Goal: Transaction & Acquisition: Purchase product/service

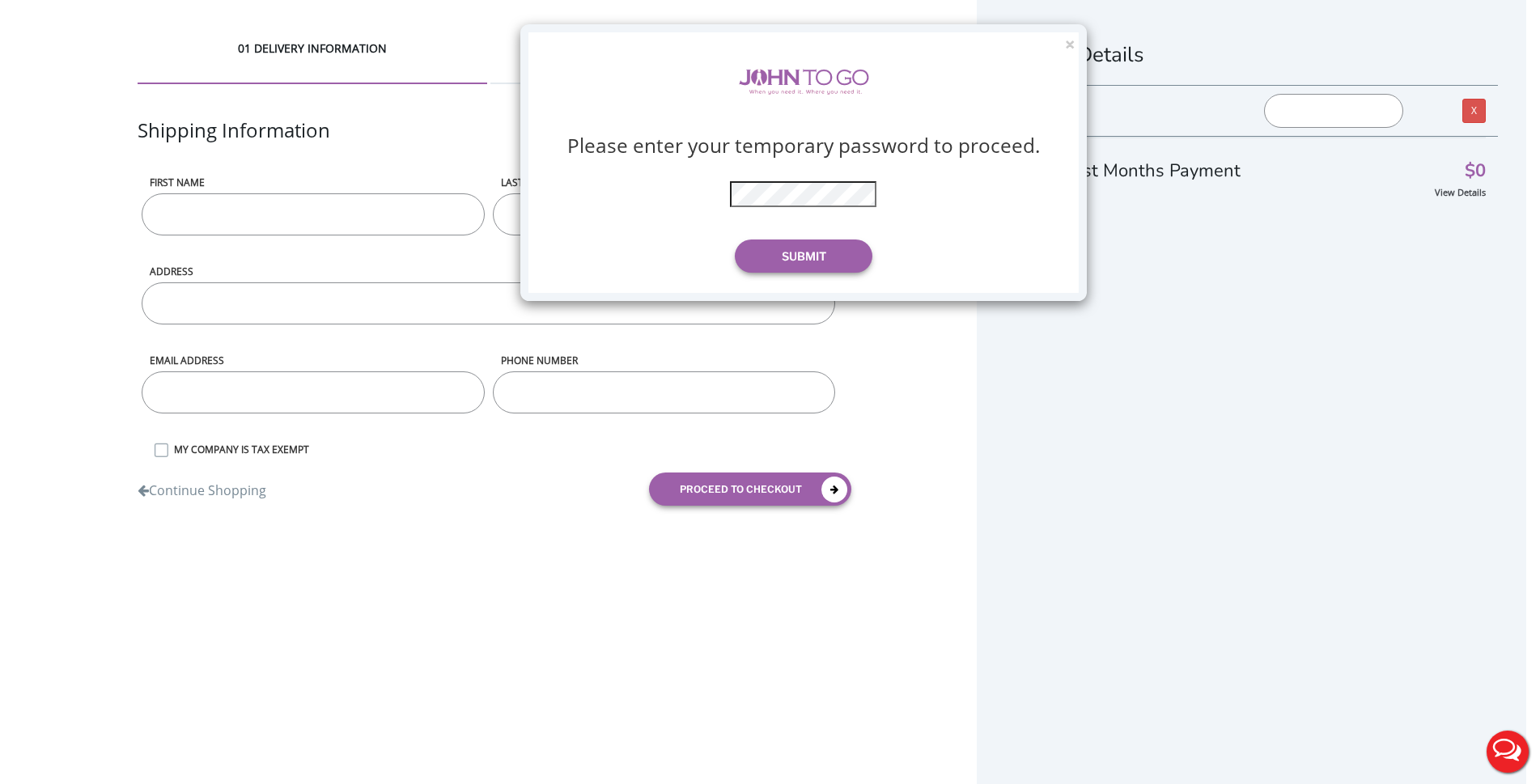
click at [236, 206] on div "× Please enter your temporary password to proceed. * The password is incorrect …" at bounding box center [770, 392] width 1540 height 784
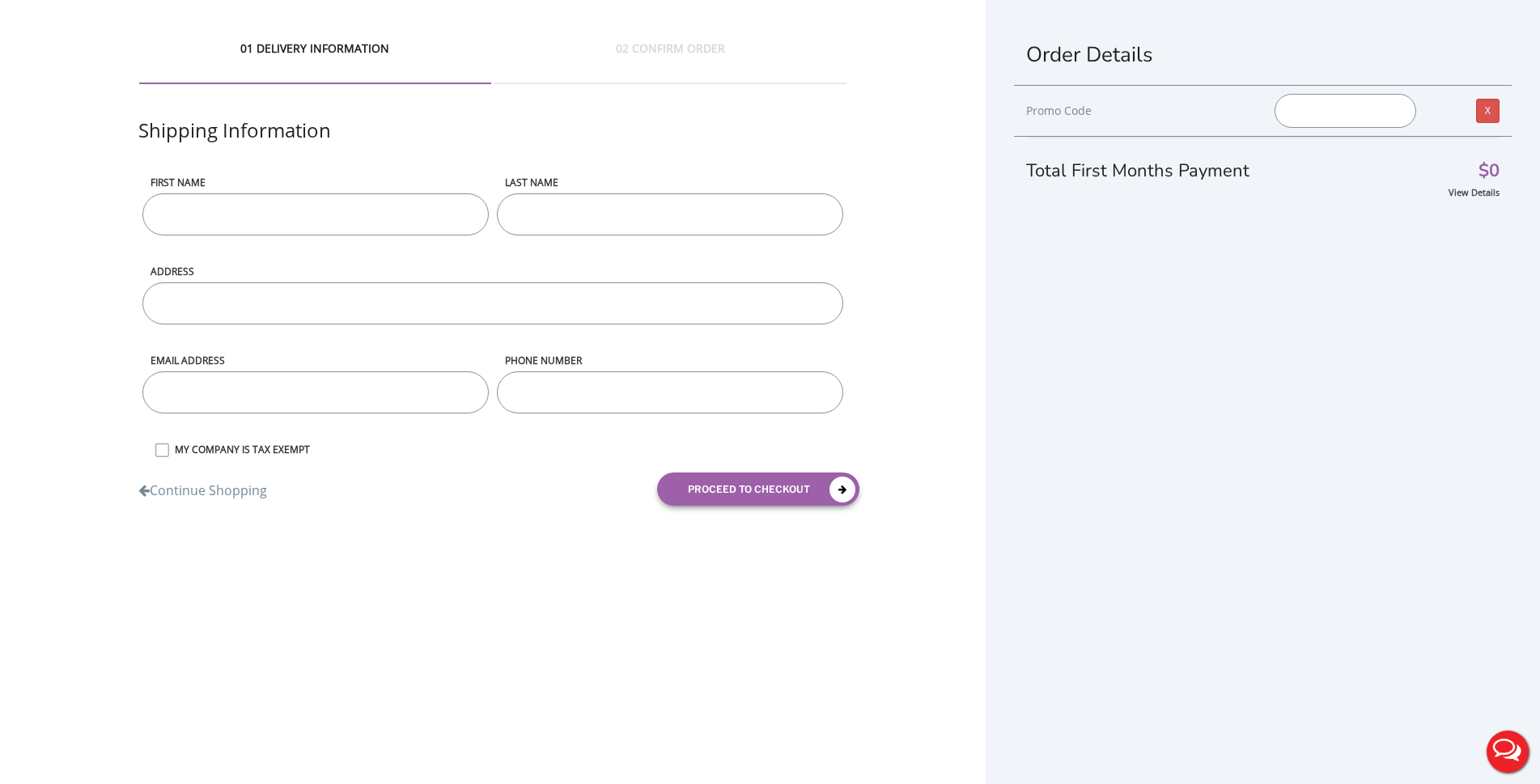
click at [248, 218] on input "First name" at bounding box center [315, 214] width 346 height 42
type input "Mark"
type input "CEO"
type input "[STREET_ADDRESS][PERSON_NAME]"
type input "[EMAIL_ADDRESS][DOMAIN_NAME]"
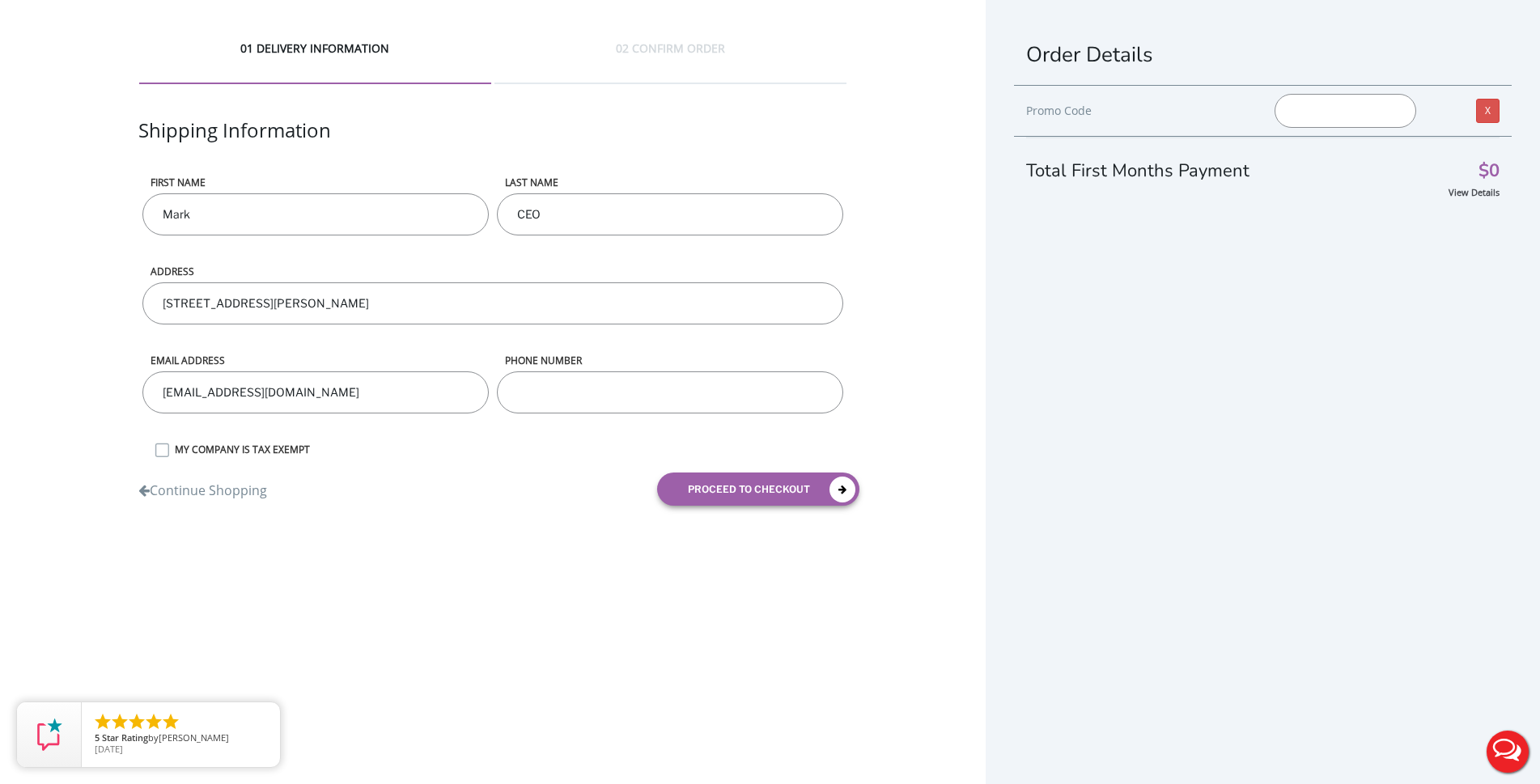
type input "8455980467"
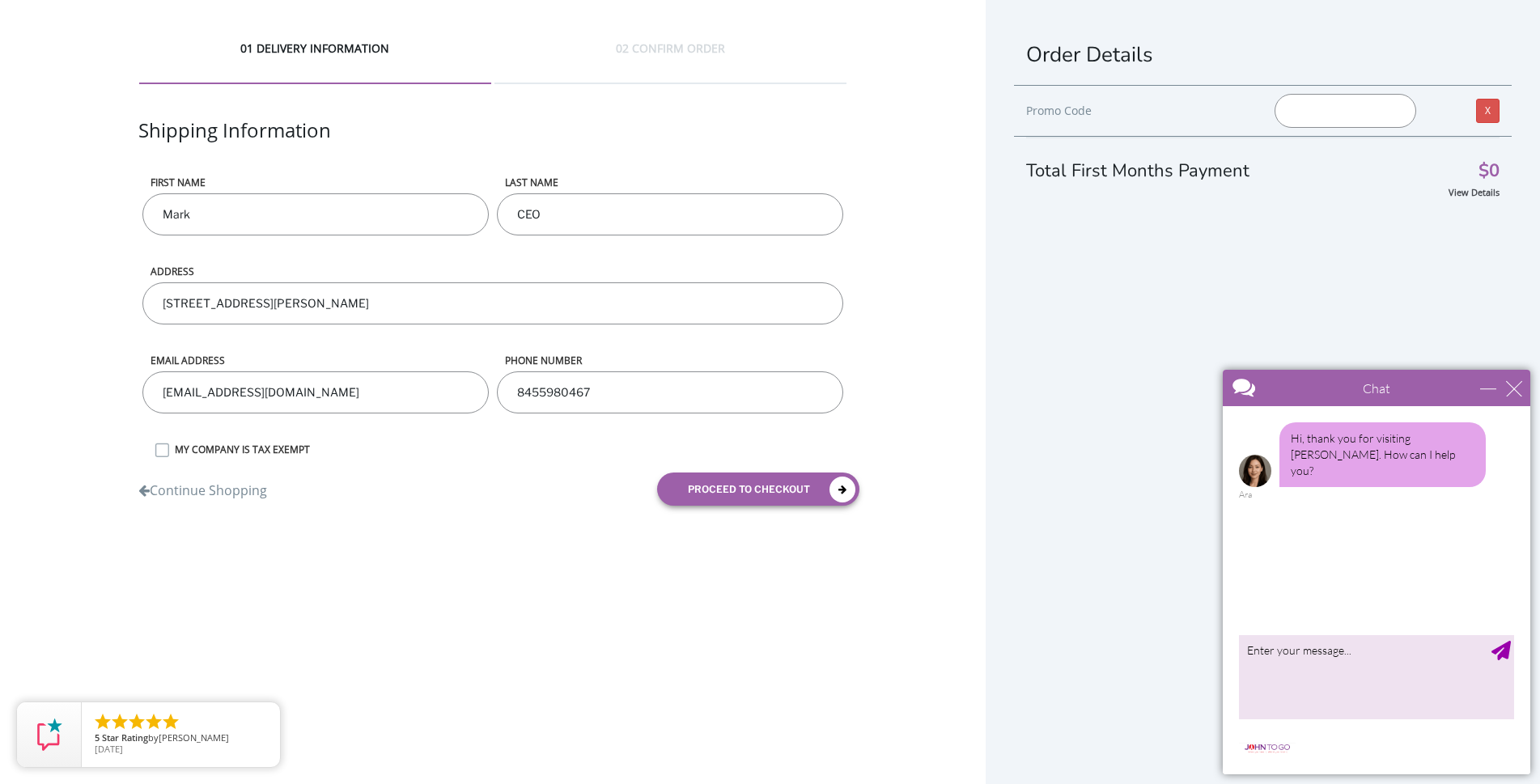
click at [529, 222] on input "CEO" at bounding box center [670, 214] width 346 height 42
type input "[PERSON_NAME]"
click at [114, 333] on div "01 DELIVERY INFORMATION 02 CONFIRM ORDER Shipping Information First name [PERSO…" at bounding box center [492, 279] width 986 height 558
click at [290, 397] on input "[EMAIL_ADDRESS][DOMAIN_NAME]" at bounding box center [315, 392] width 346 height 42
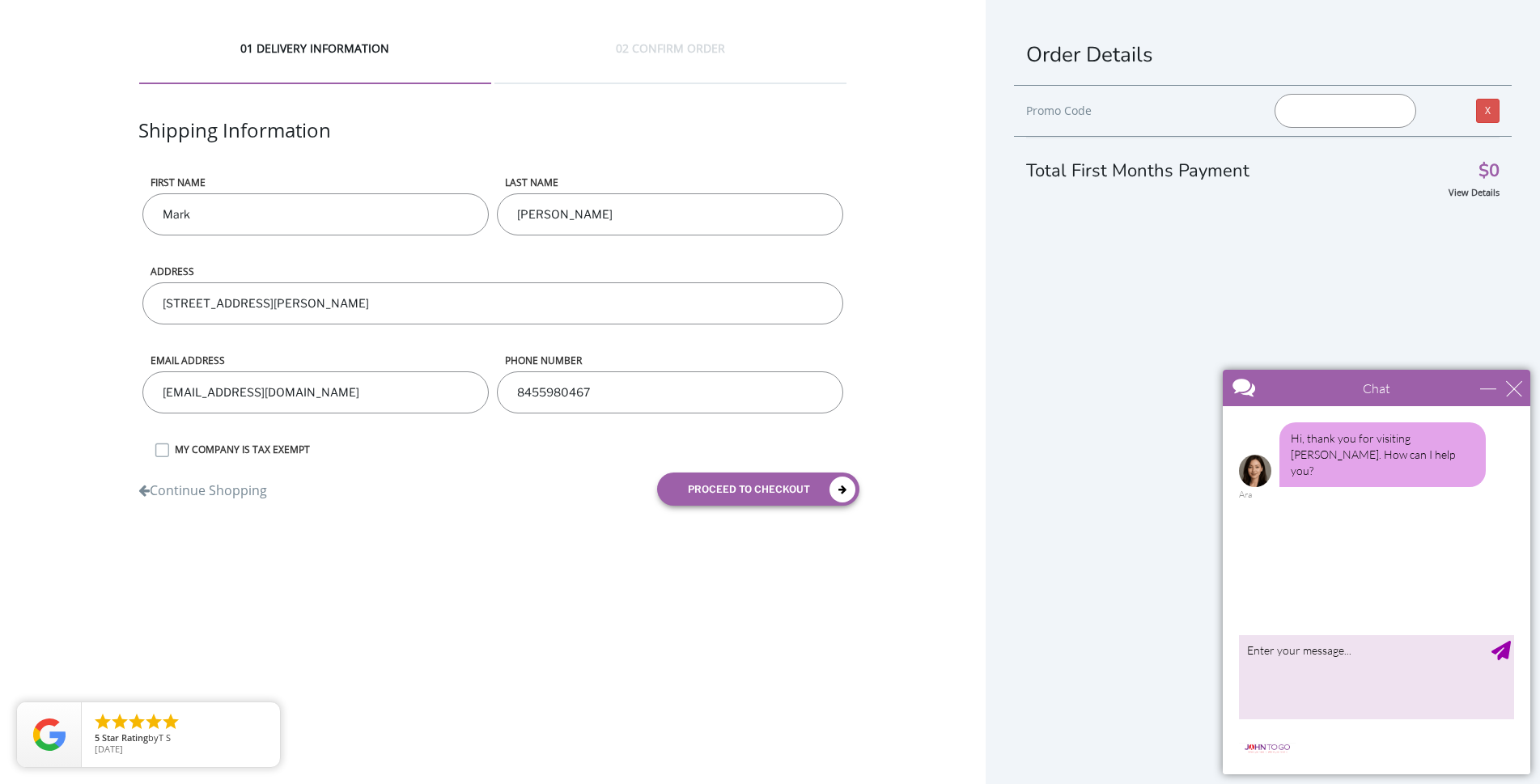
click at [290, 397] on input "[EMAIL_ADDRESS][DOMAIN_NAME]" at bounding box center [315, 392] width 346 height 42
click at [291, 397] on input "[EMAIL_ADDRESS][DOMAIN_NAME]" at bounding box center [315, 392] width 346 height 42
type input "[EMAIL_ADDRESS][DOMAIN_NAME]"
drag, startPoint x: 623, startPoint y: 396, endPoint x: 509, endPoint y: 393, distance: 114.0
click at [509, 393] on input "8455980467" at bounding box center [670, 392] width 346 height 42
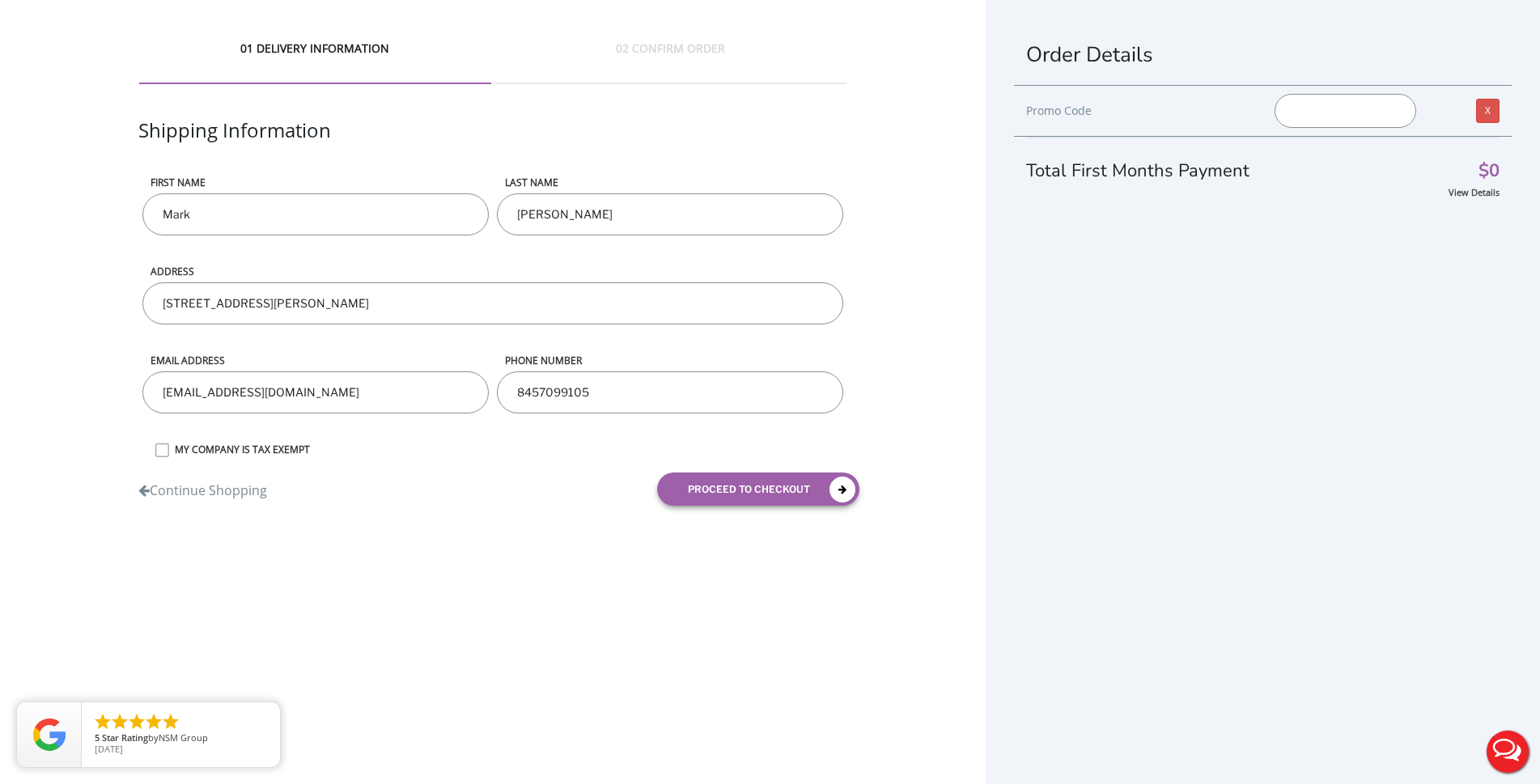
type input "8457099105"
click at [719, 489] on div at bounding box center [770, 392] width 1540 height 784
click at [698, 473] on button "proceed to checkout" at bounding box center [758, 489] width 202 height 33
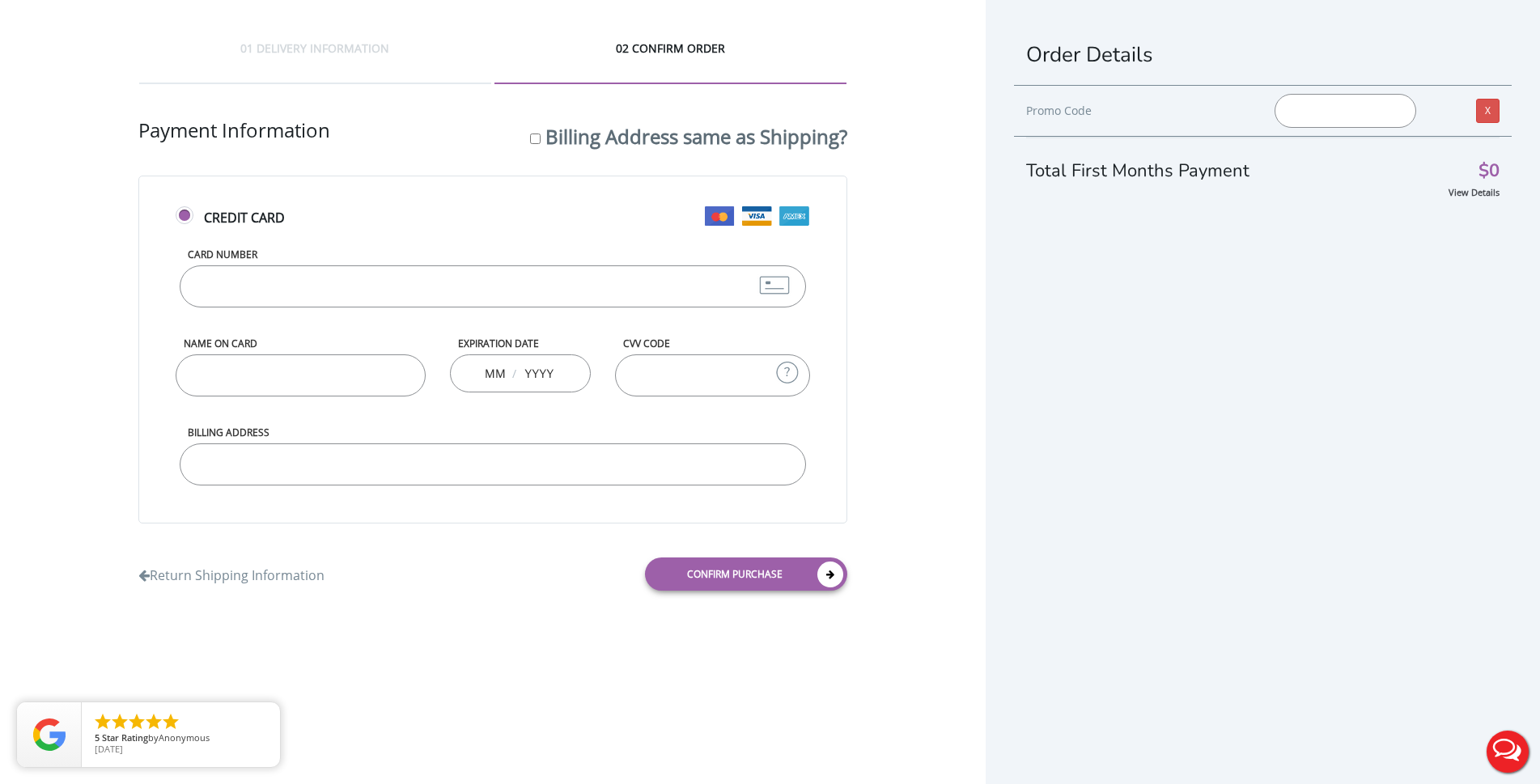
click at [308, 279] on input "Card Number" at bounding box center [492, 285] width 626 height 42
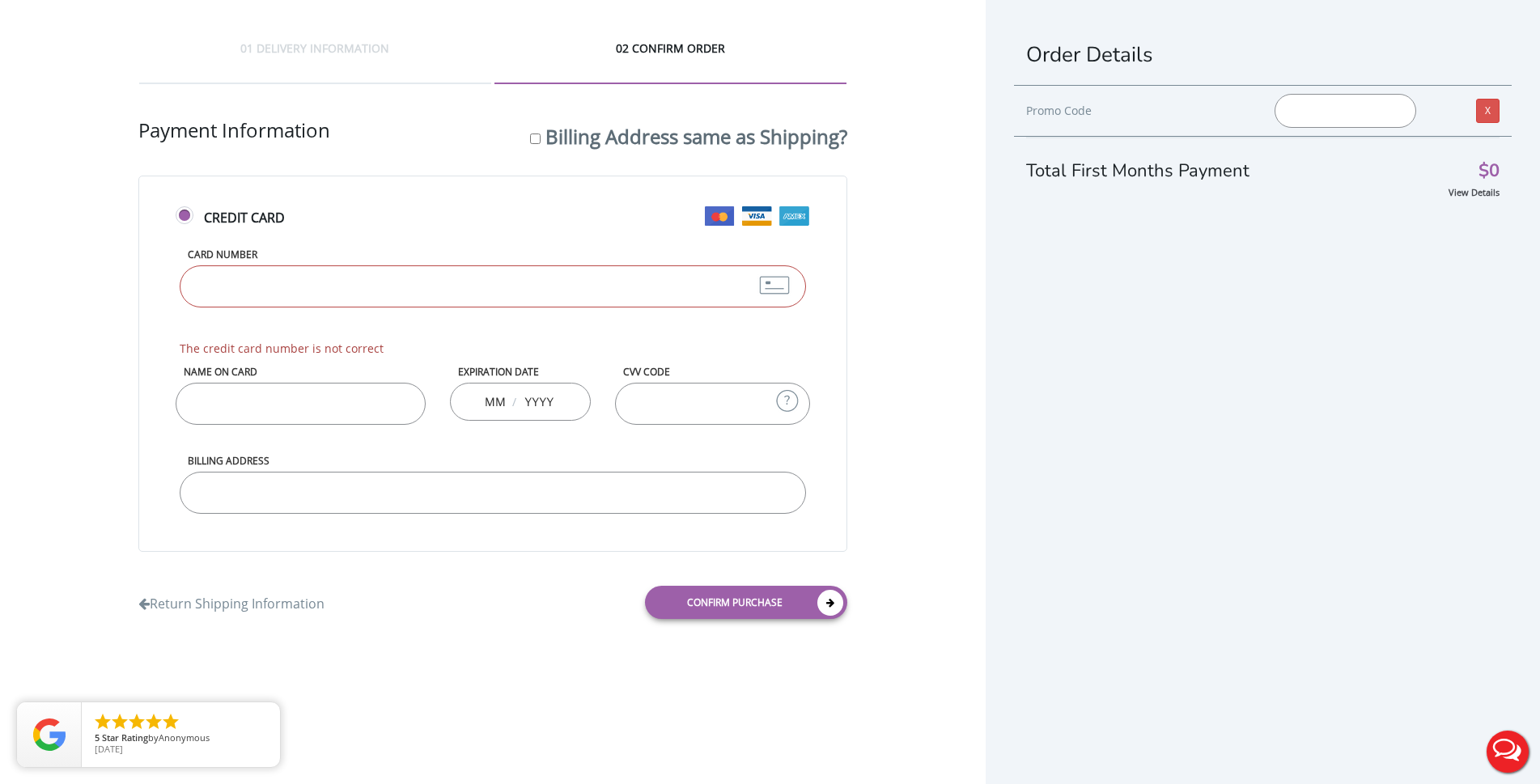
click at [408, 209] on label "Credit Card" at bounding box center [492, 226] width 634 height 35
click at [192, 217] on input "Credit Card" at bounding box center [186, 222] width 11 height 11
click at [357, 282] on input "Card Number" at bounding box center [492, 285] width 626 height 42
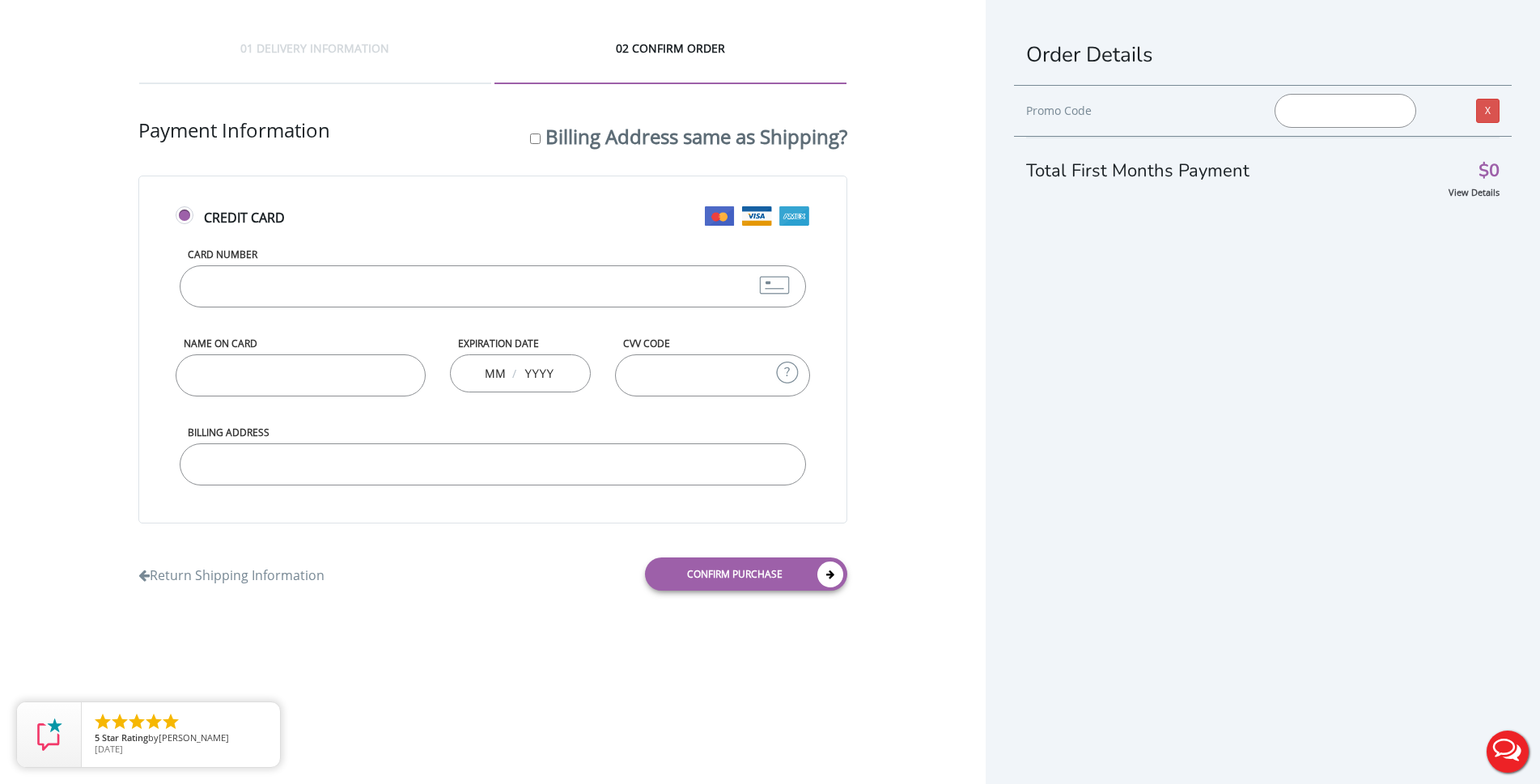
type input "[CREDIT_CARD_NUMBER]"
click at [267, 372] on input "Name on Card" at bounding box center [300, 375] width 250 height 42
type input "[PERSON_NAME]"
type input "03"
type input "2027"
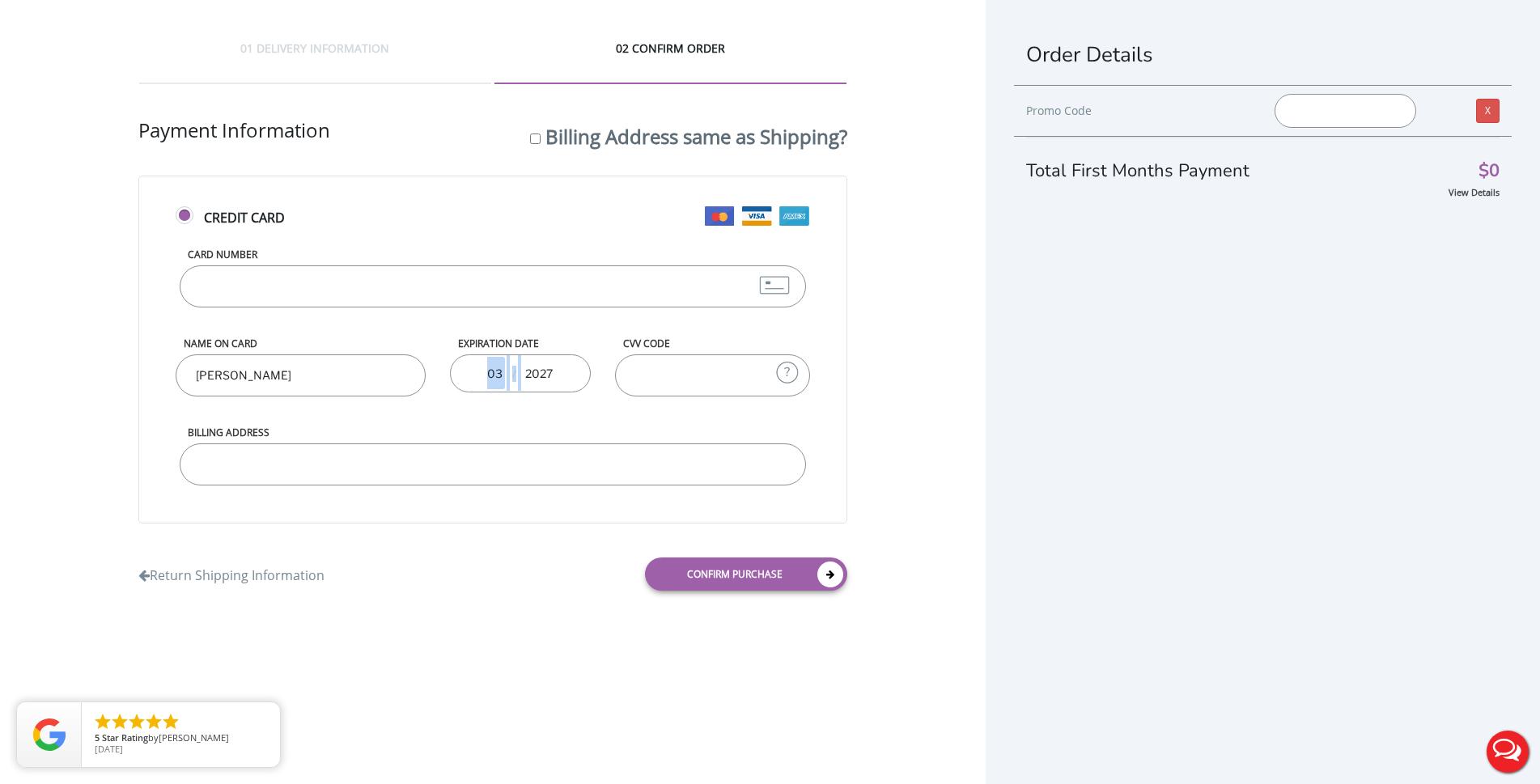
drag, startPoint x: 571, startPoint y: 367, endPoint x: 447, endPoint y: 370, distance: 124.0
click at [447, 370] on div "Expiration Date 03 / 2027" at bounding box center [519, 364] width 164 height 55
click at [521, 380] on div "03 / 2027" at bounding box center [519, 373] width 140 height 38
click at [504, 376] on input "03" at bounding box center [494, 373] width 21 height 32
click at [500, 372] on input "03" at bounding box center [494, 373] width 21 height 32
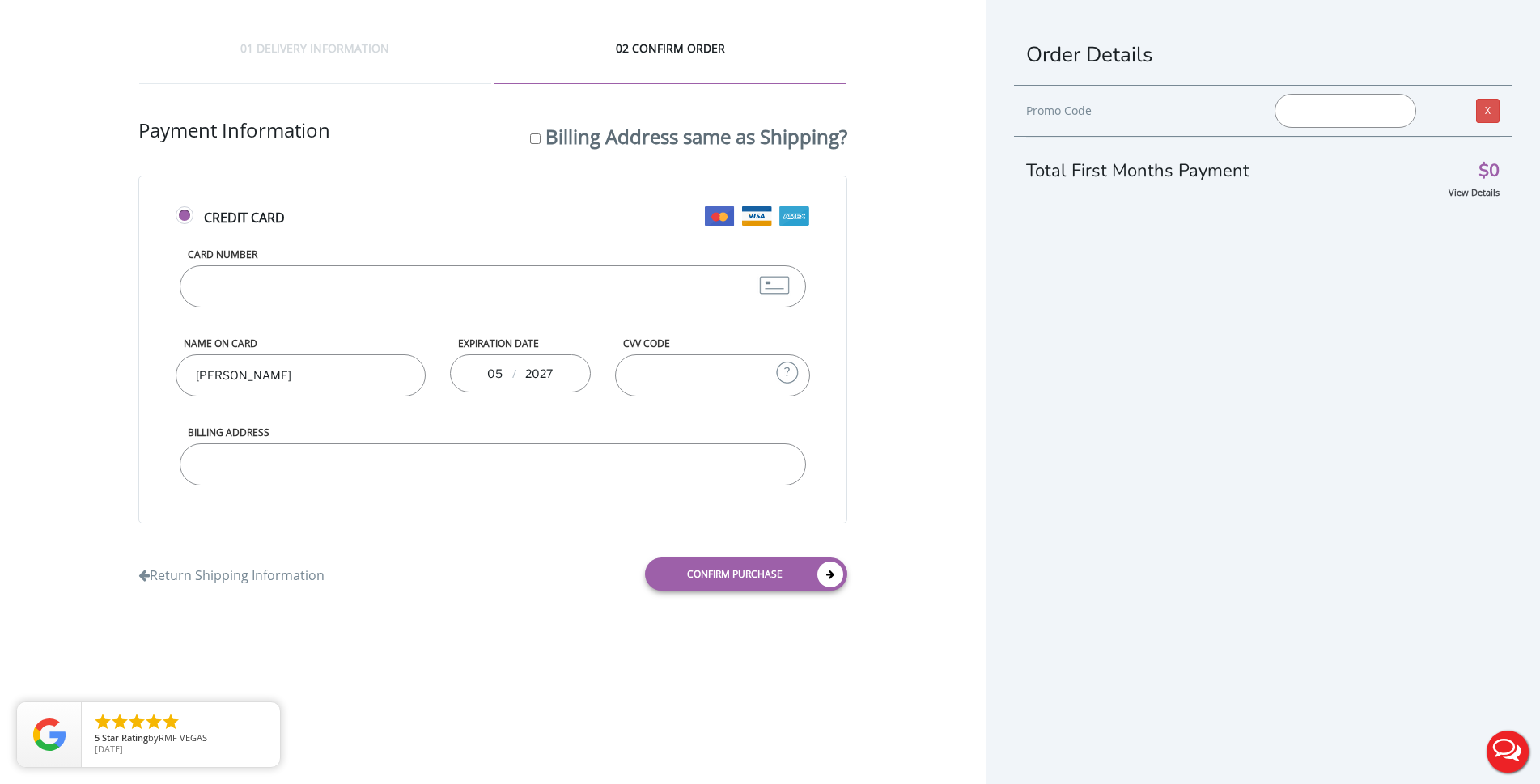
type input "05"
drag, startPoint x: 574, startPoint y: 376, endPoint x: 556, endPoint y: 371, distance: 18.7
click at [564, 373] on div "05 / 2027" at bounding box center [519, 373] width 140 height 38
click at [551, 369] on input "2027" at bounding box center [539, 373] width 32 height 32
drag, startPoint x: 539, startPoint y: 369, endPoint x: 551, endPoint y: 369, distance: 12.0
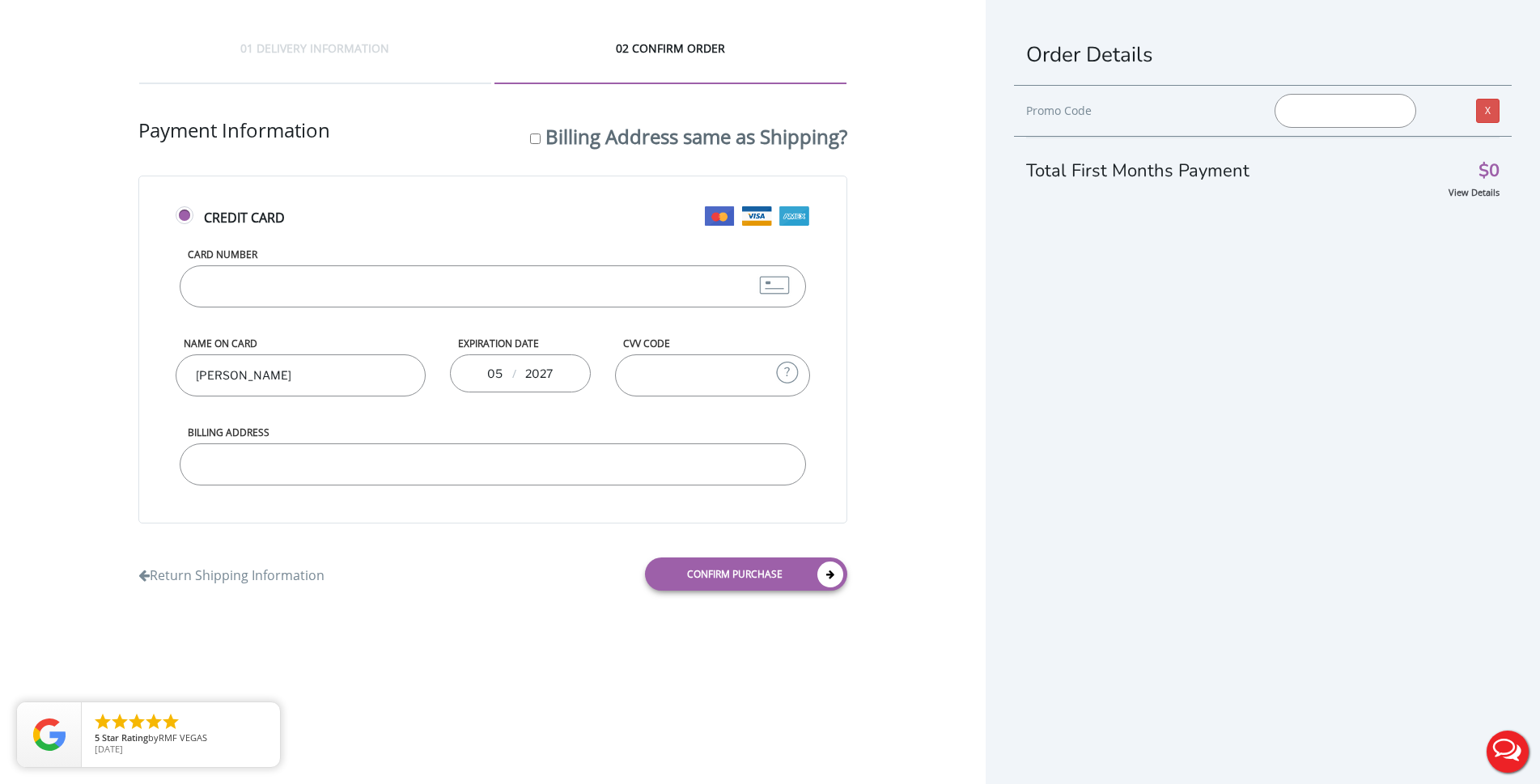
click at [551, 369] on input "2027" at bounding box center [539, 373] width 32 height 32
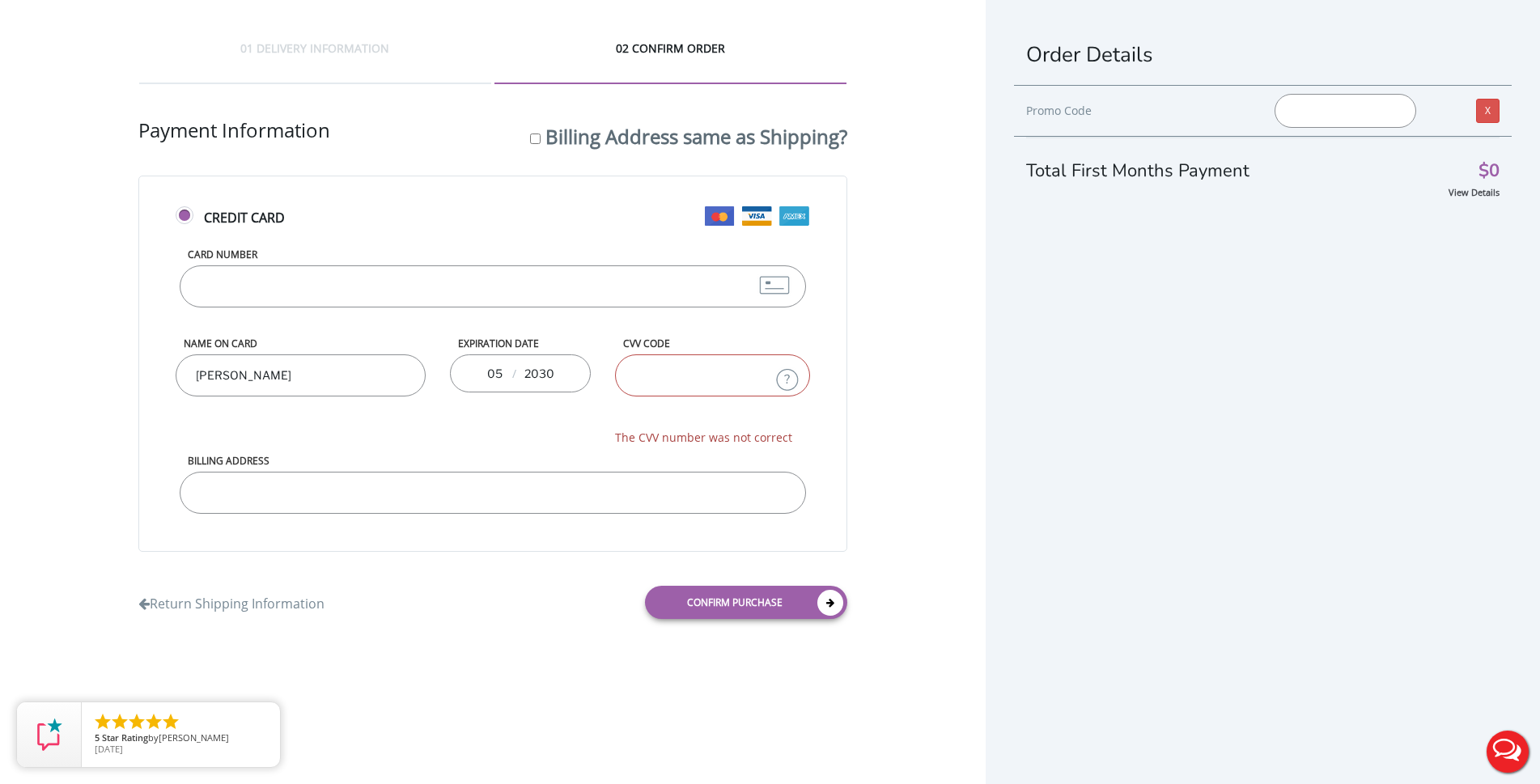
type input "2030"
click at [637, 365] on input "CVV Code" at bounding box center [713, 375] width 195 height 42
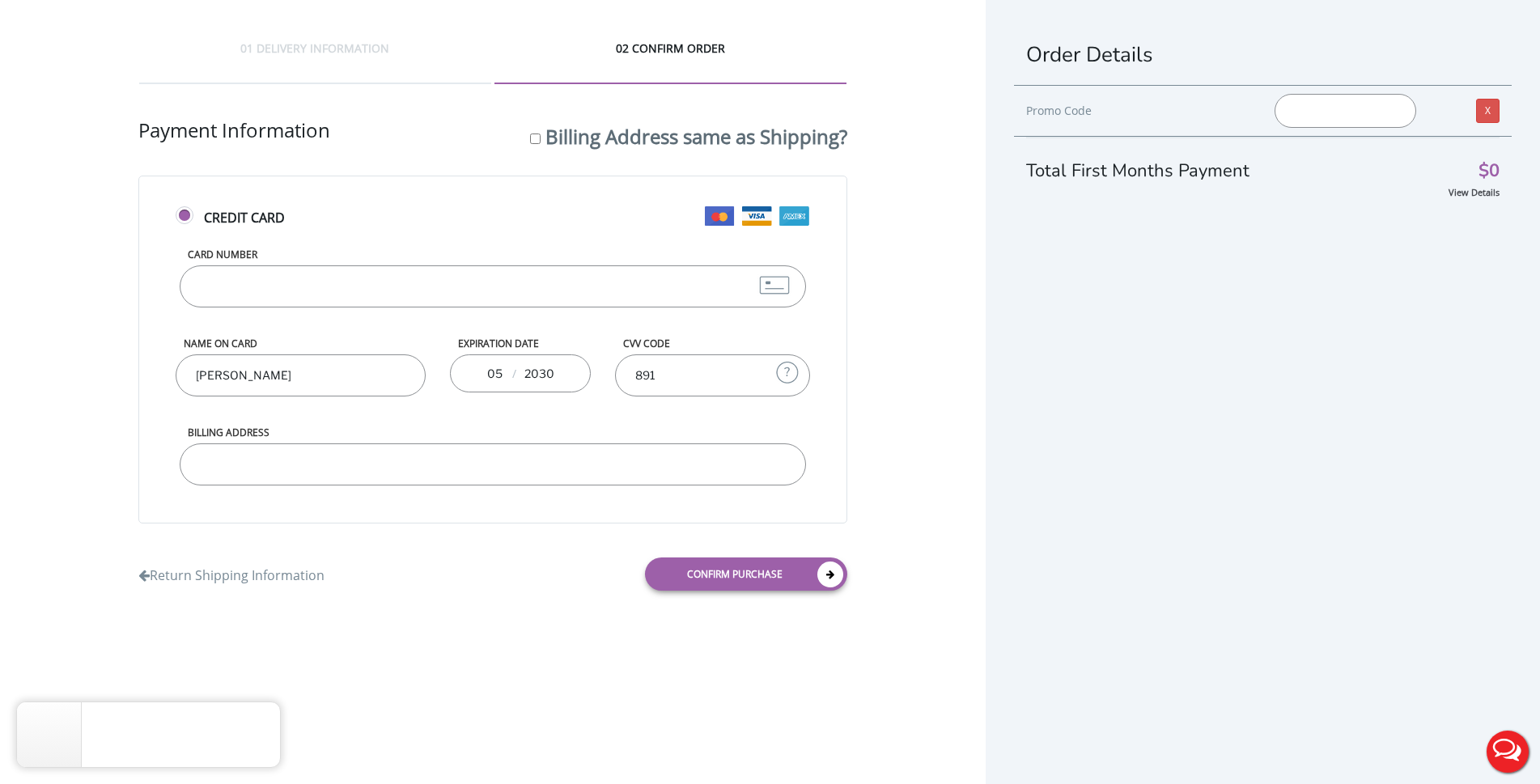
type input "891"
click at [256, 467] on input "Billing Address" at bounding box center [492, 464] width 626 height 42
type input "[STREET_ADDRESS][PERSON_NAME]"
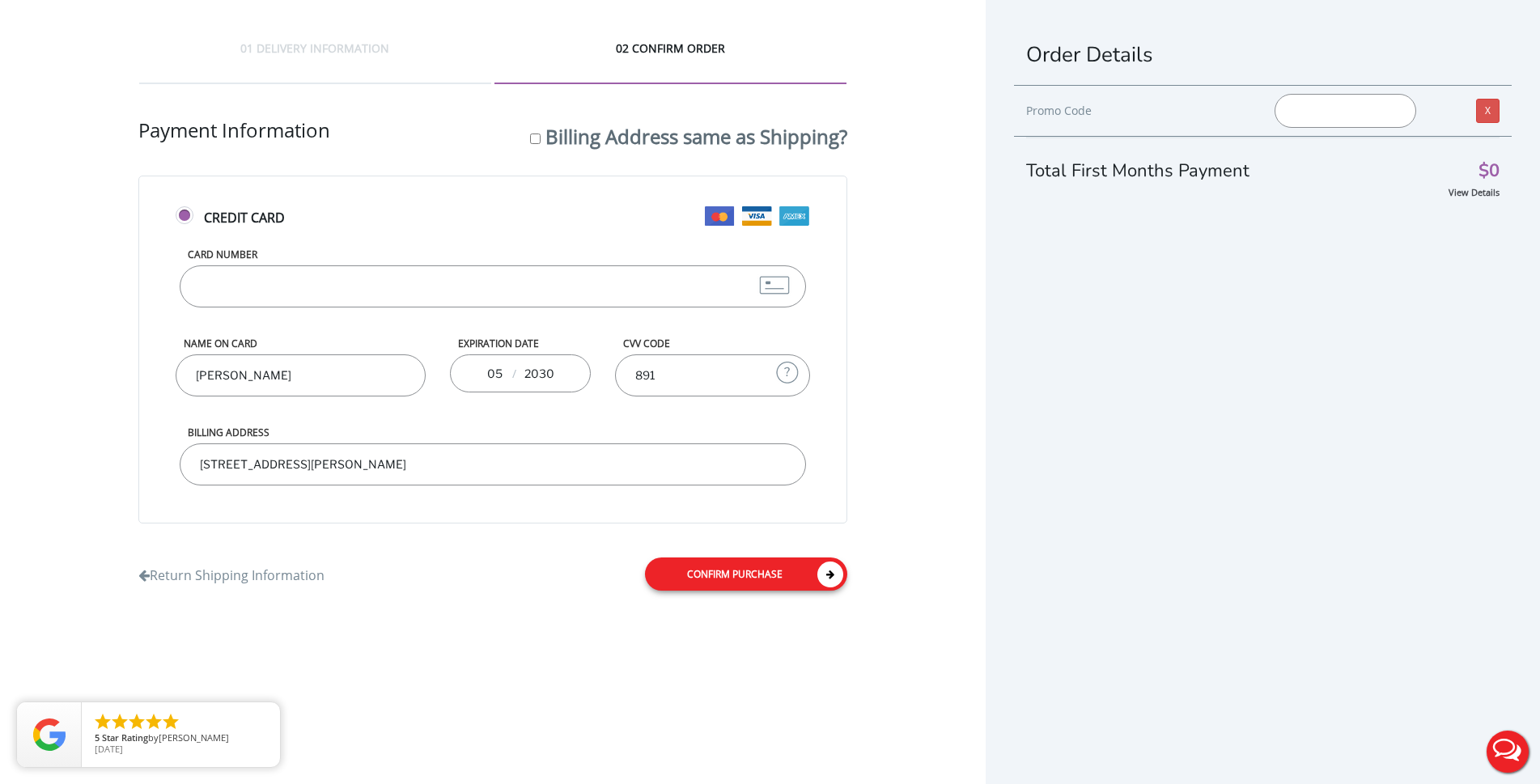
click at [696, 569] on link "Confirm purchase" at bounding box center [746, 574] width 202 height 33
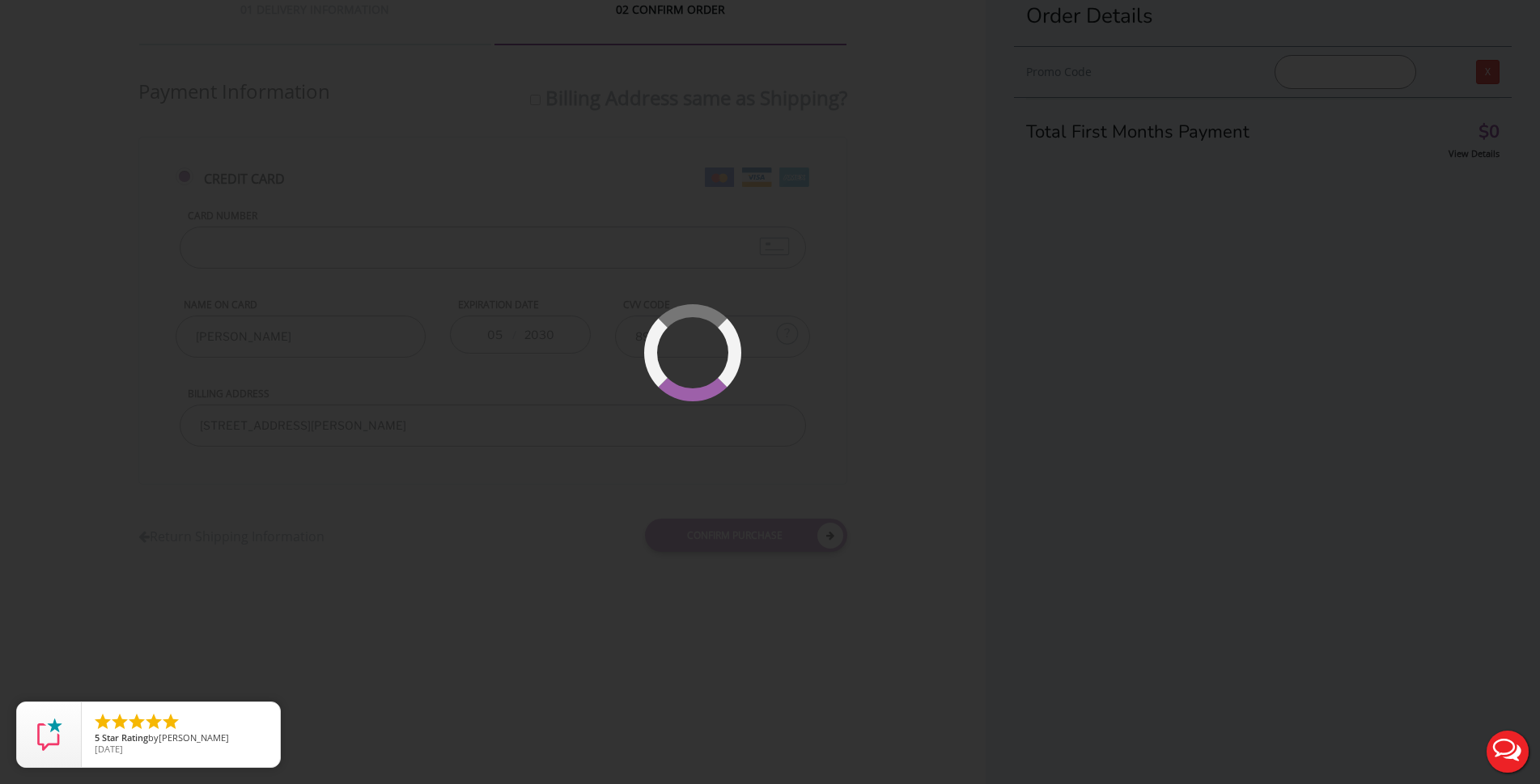
click at [434, 282] on div at bounding box center [770, 392] width 1540 height 784
